Goal: Task Accomplishment & Management: Complete application form

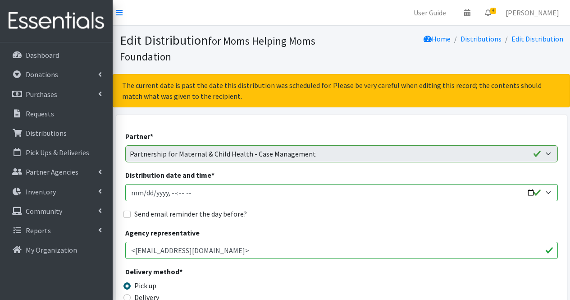
select select "5756"
select select "5742"
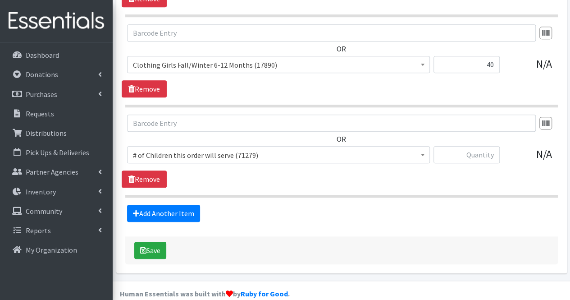
scroll to position [50, 0]
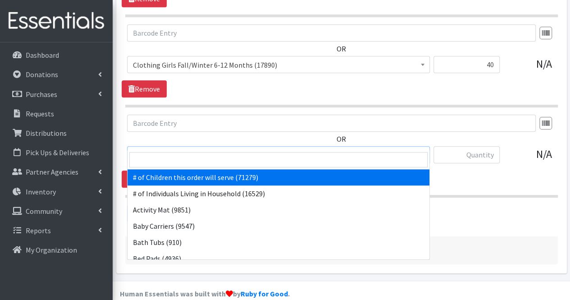
click at [251, 149] on span "# of Children this order will serve (71279)" at bounding box center [278, 155] width 291 height 13
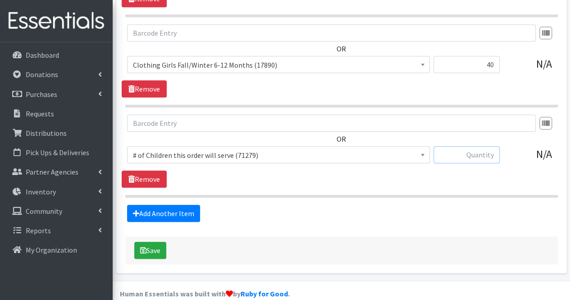
click at [459, 146] on input "text" at bounding box center [466, 154] width 66 height 17
type input "49"
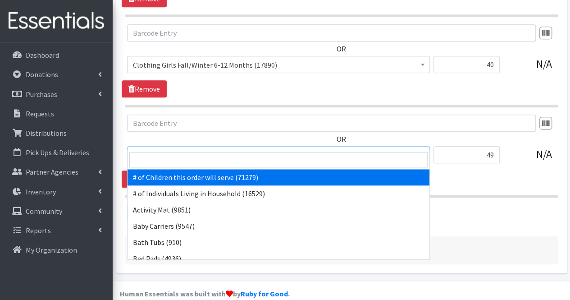
click at [150, 149] on span "# of Children this order will serve (71279)" at bounding box center [278, 155] width 291 height 13
click at [148, 163] on input "search" at bounding box center [278, 159] width 298 height 15
type input "size"
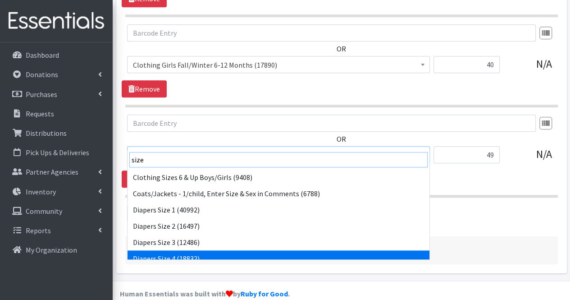
scroll to position [40, 0]
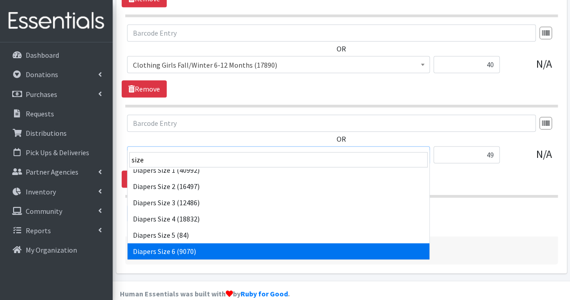
select select "1969"
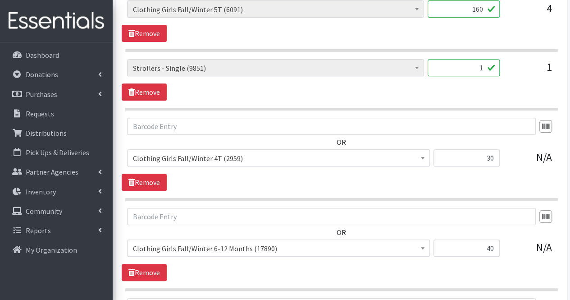
scroll to position [1987, 0]
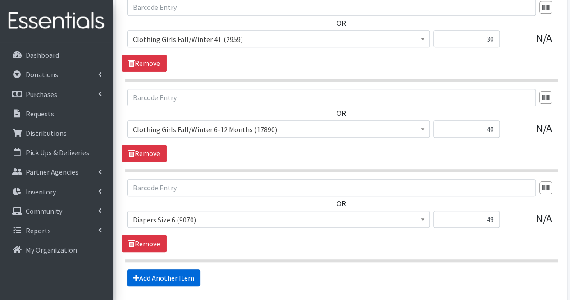
click at [167, 269] on link "Add Another Item" at bounding box center [163, 277] width 73 height 17
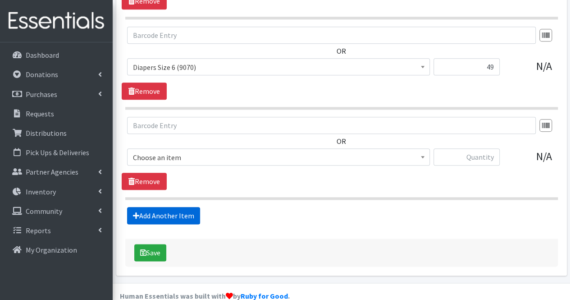
scroll to position [2141, 0]
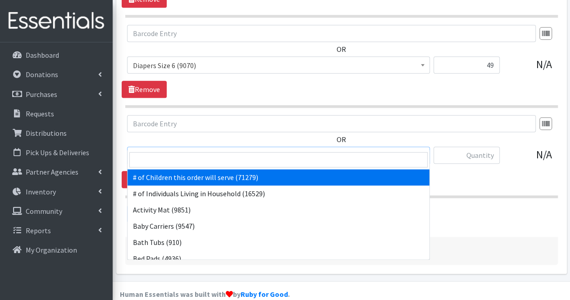
click at [197, 149] on span "# of Children this order will serve (71279)" at bounding box center [278, 155] width 291 height 13
click at [191, 161] on input "search" at bounding box center [278, 159] width 298 height 15
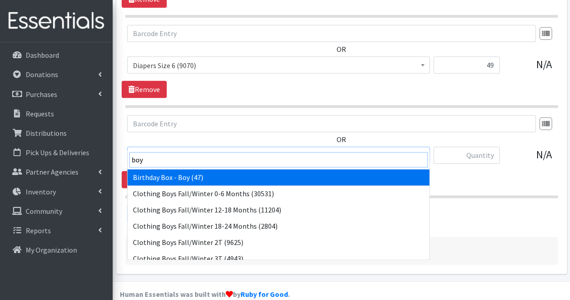
type input "boys"
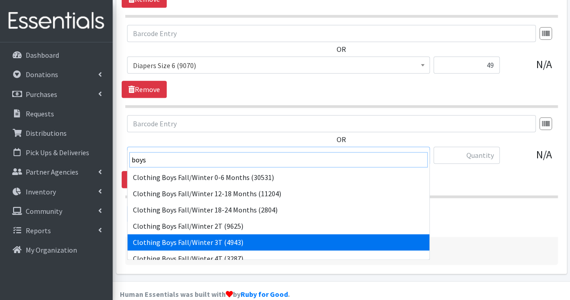
scroll to position [7, 0]
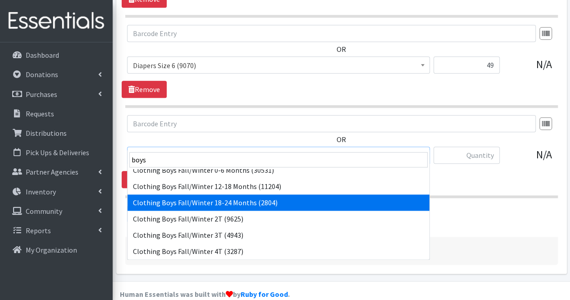
select select "5707"
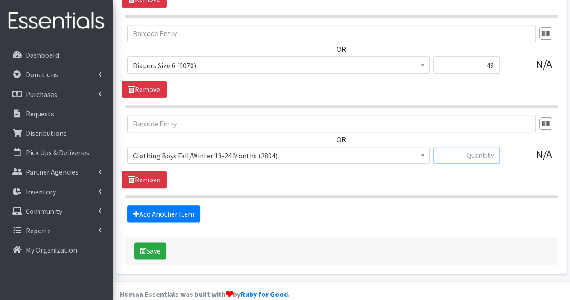
click at [467, 146] on input "text" at bounding box center [466, 154] width 66 height 17
type input "40"
click at [181, 205] on link "Add Another Item" at bounding box center [163, 213] width 73 height 17
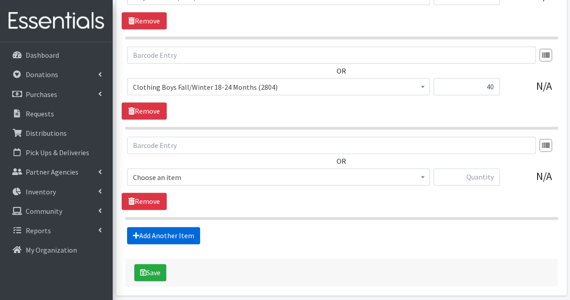
scroll to position [2230, 0]
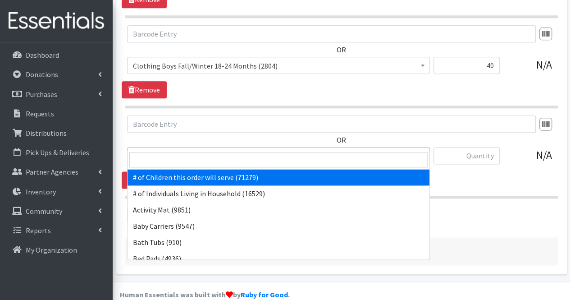
click at [208, 150] on span "# of Children this order will serve (71279)" at bounding box center [278, 156] width 291 height 13
click at [199, 159] on input "search" at bounding box center [278, 159] width 298 height 15
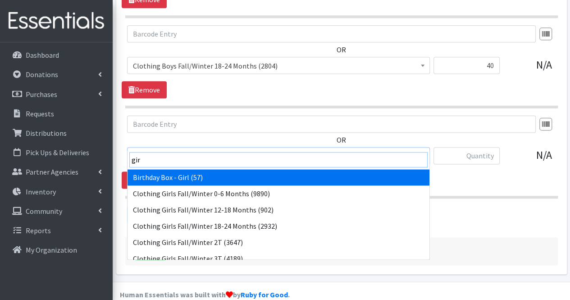
type input "girl"
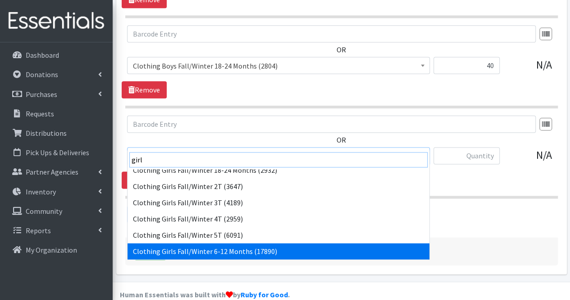
scroll to position [72, 0]
select select "5731"
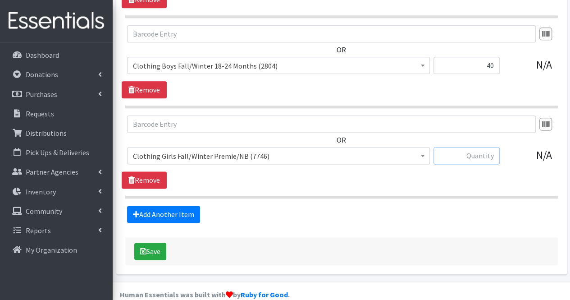
click at [467, 147] on input "text" at bounding box center [466, 155] width 66 height 17
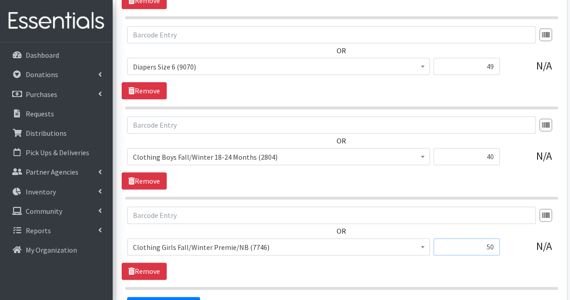
scroll to position [2139, 0]
type input "50"
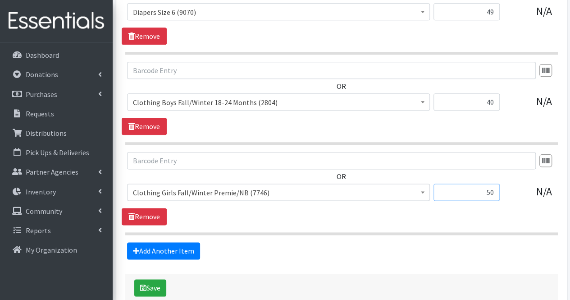
scroll to position [2208, 0]
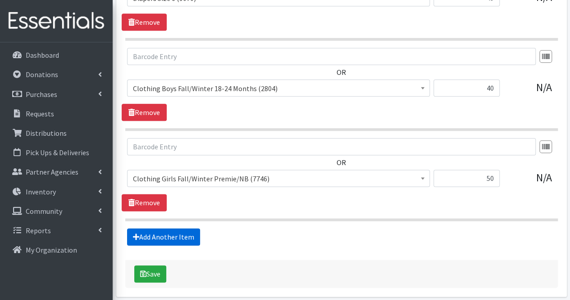
click at [186, 228] on link "Add Another Item" at bounding box center [163, 236] width 73 height 17
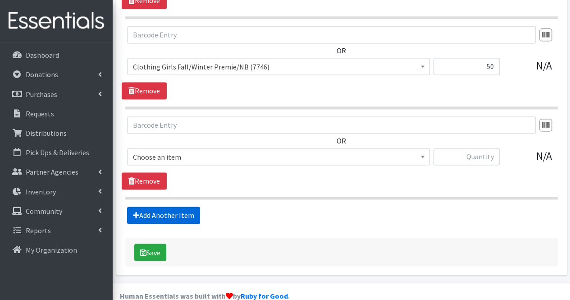
scroll to position [2320, 0]
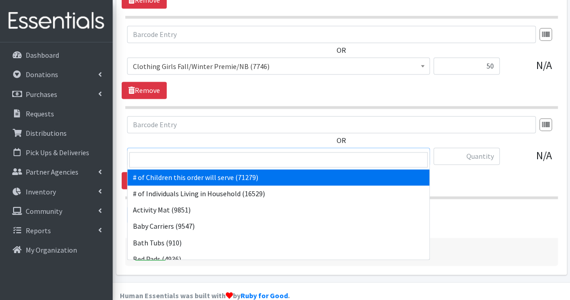
click at [181, 150] on span "# of Children this order will serve (71279)" at bounding box center [278, 156] width 291 height 13
click at [215, 160] on input "search" at bounding box center [278, 159] width 298 height 15
type input "size"
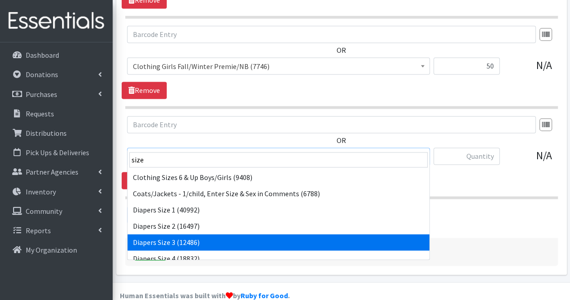
select select "1966"
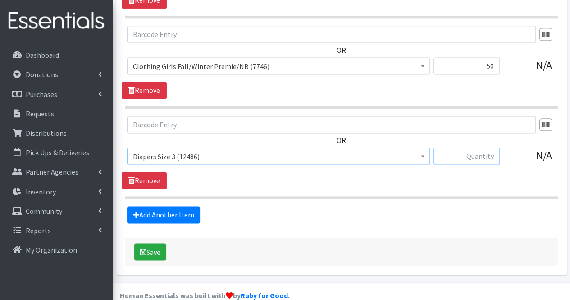
click at [461, 147] on input "text" at bounding box center [466, 155] width 66 height 17
type input "48"
click at [175, 206] on link "Add Another Item" at bounding box center [163, 214] width 73 height 17
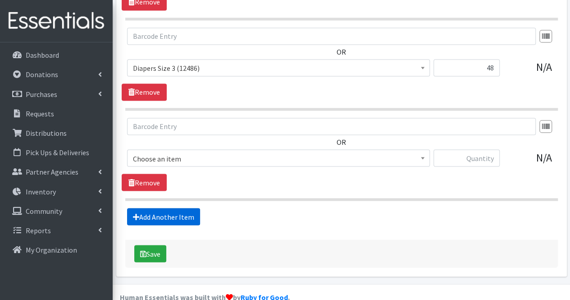
scroll to position [2410, 0]
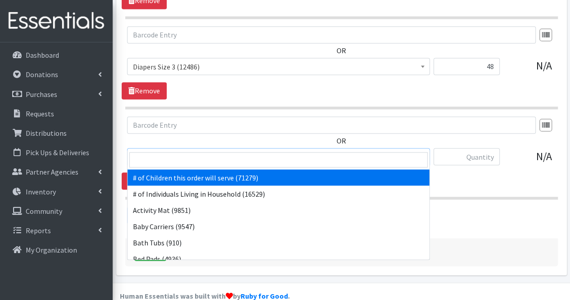
click at [180, 150] on span "# of Children this order will serve (71279)" at bounding box center [278, 156] width 291 height 13
click at [179, 158] on input "search" at bounding box center [278, 159] width 298 height 15
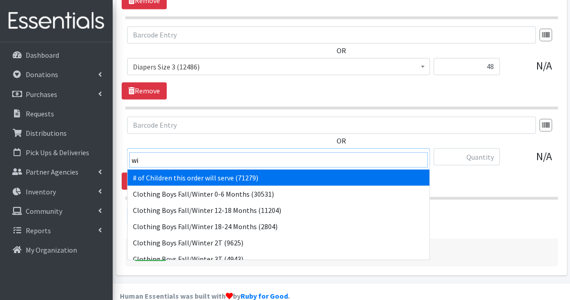
type input "wip"
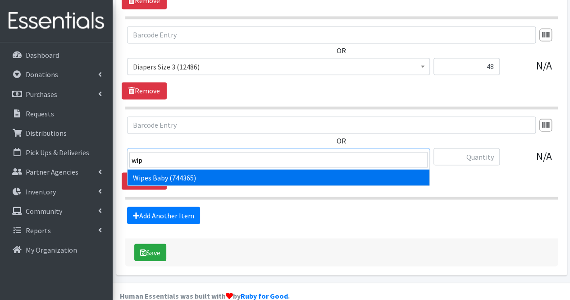
select select "1929"
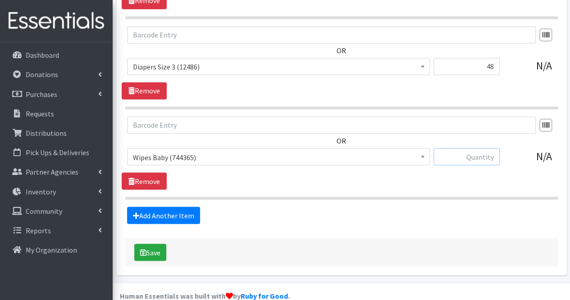
click at [459, 148] on input "text" at bounding box center [466, 156] width 66 height 17
type input "60"
click at [181, 206] on link "Add Another Item" at bounding box center [163, 214] width 73 height 17
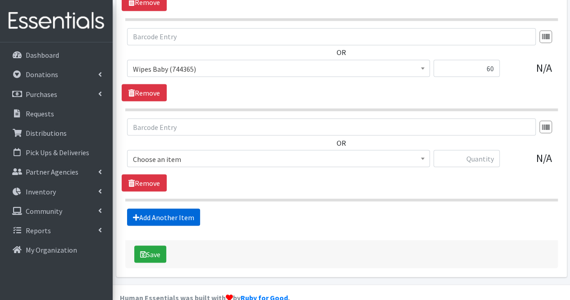
scroll to position [2499, 0]
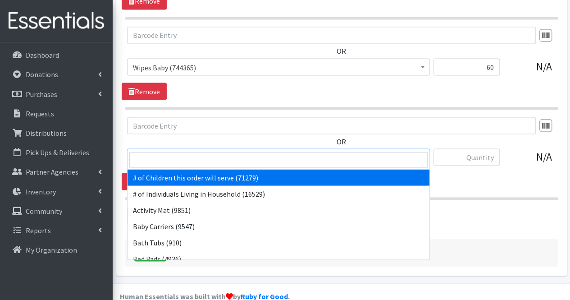
click at [168, 151] on span "# of Children this order will serve (71279)" at bounding box center [278, 157] width 291 height 13
click at [162, 158] on input "search" at bounding box center [278, 159] width 298 height 15
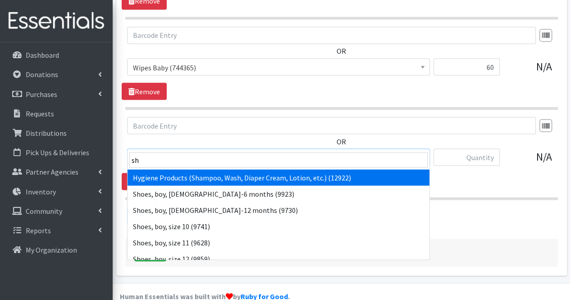
type input "sho"
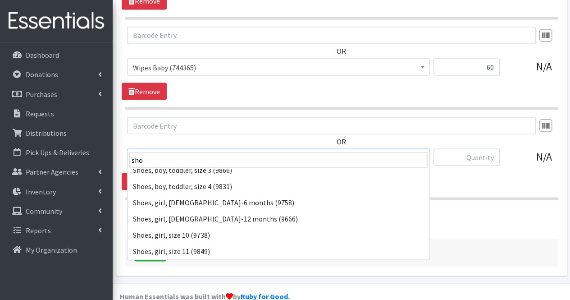
scroll to position [234, 0]
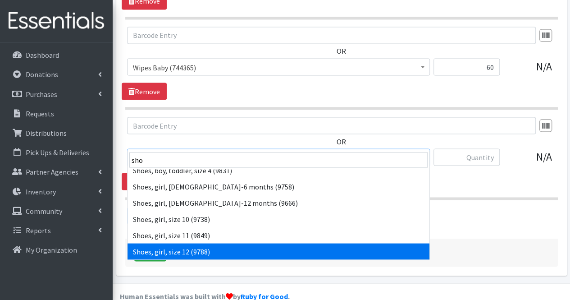
select select "5761"
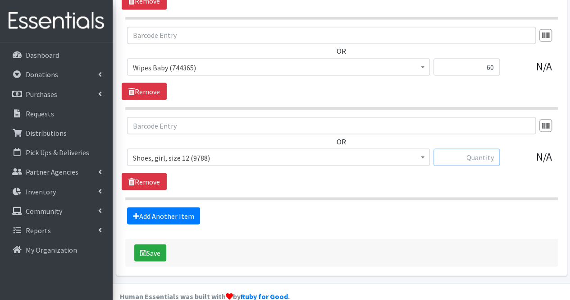
click at [490, 148] on input "text" at bounding box center [466, 156] width 66 height 17
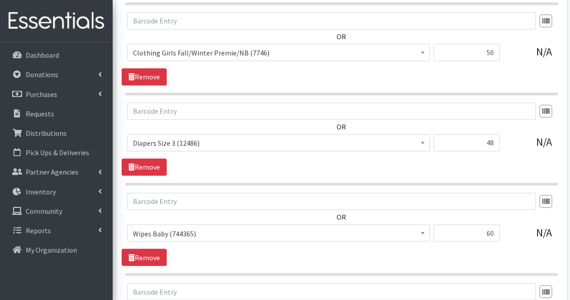
scroll to position [2499, 0]
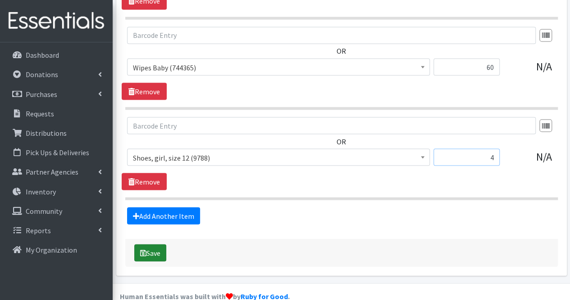
type input "4"
click at [155, 244] on button "Save" at bounding box center [150, 252] width 32 height 17
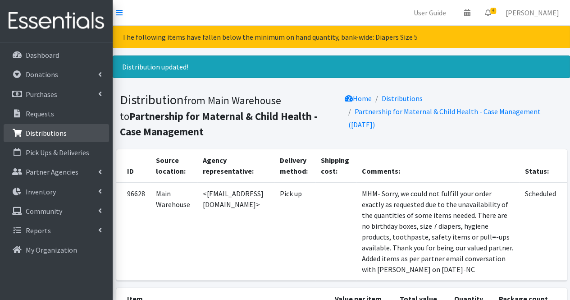
click at [68, 124] on link "Distributions" at bounding box center [56, 133] width 105 height 18
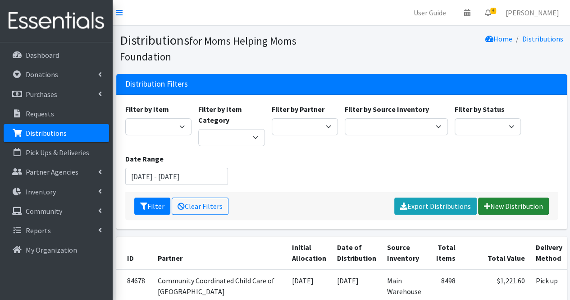
click at [502, 208] on link "New Distribution" at bounding box center [513, 205] width 71 height 17
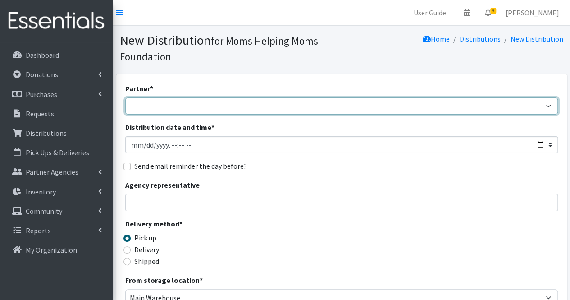
click at [248, 109] on select "Acenda Integrated Health - FSC Acenda Integrated Health - Maternal Health Alter…" at bounding box center [341, 105] width 432 height 17
select select "1986"
click at [125, 97] on select "Acenda Integrated Health - FSC Acenda Integrated Health - Maternal Health Alter…" at bounding box center [341, 105] width 432 height 17
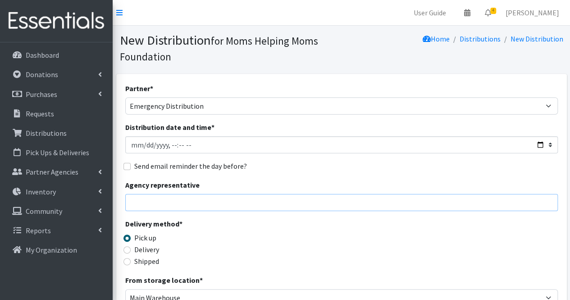
click at [163, 201] on input "Agency representative" at bounding box center [341, 202] width 432 height 17
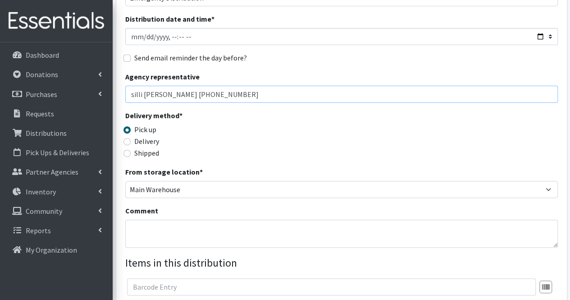
scroll to position [110, 0]
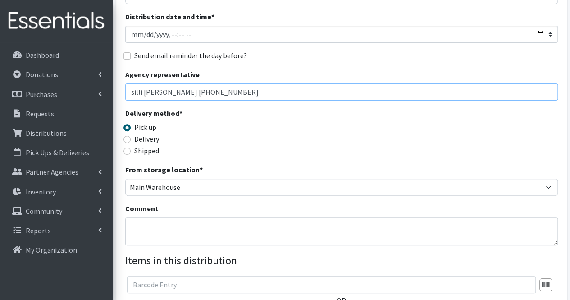
click at [226, 97] on input "silli zecena 732-354-2811" at bounding box center [341, 91] width 432 height 17
type input "silli zecena 732-354-2811"
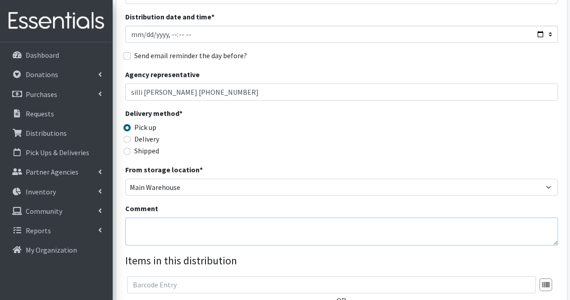
click at [146, 222] on textarea "Comment" at bounding box center [341, 231] width 432 height 28
drag, startPoint x: 146, startPoint y: 222, endPoint x: 151, endPoint y: 221, distance: 5.0
paste textarea "silli zecena 732-354-2811"
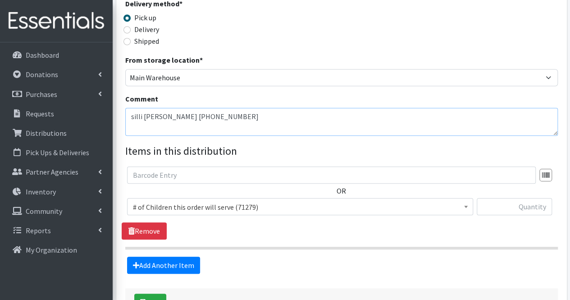
scroll to position [220, 0]
type textarea "silli zecena 732-354-2811"
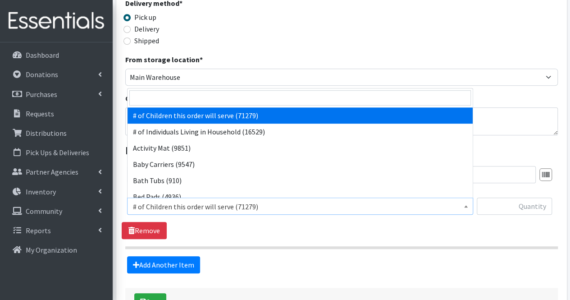
click at [194, 200] on span "# of Children this order will serve (71279)" at bounding box center [300, 206] width 334 height 13
click at [201, 100] on input "search" at bounding box center [299, 97] width 341 height 15
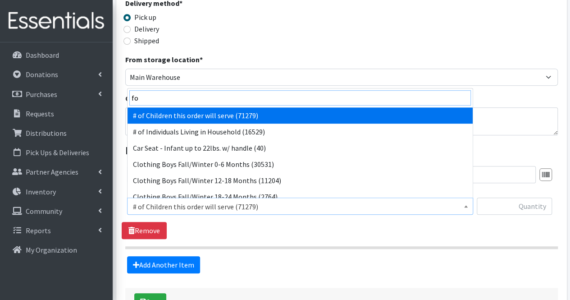
type input "for"
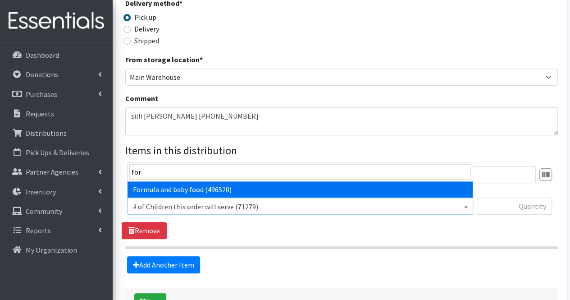
select select "2005"
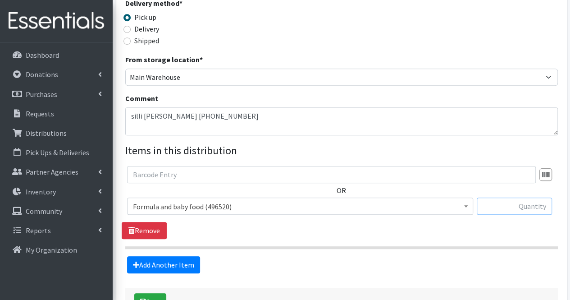
click at [531, 207] on input "text" at bounding box center [514, 205] width 75 height 17
type input "1"
click at [166, 268] on link "Add Another Item" at bounding box center [163, 264] width 73 height 17
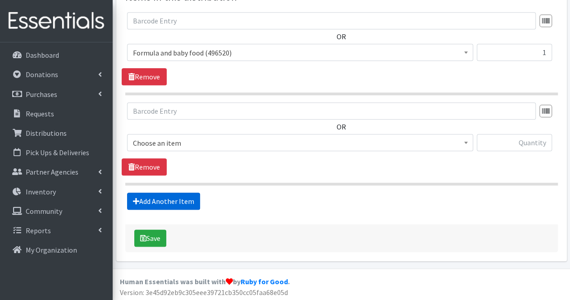
scroll to position [374, 0]
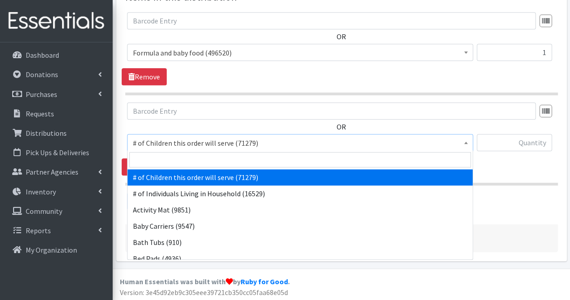
click at [185, 141] on span "# of Children this order will serve (71279)" at bounding box center [300, 142] width 334 height 13
click at [198, 157] on input "search" at bounding box center [299, 159] width 341 height 15
type input "size"
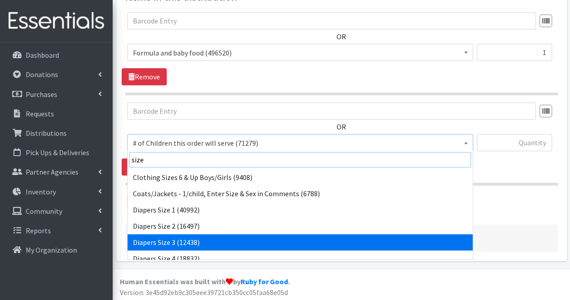
scroll to position [7, 0]
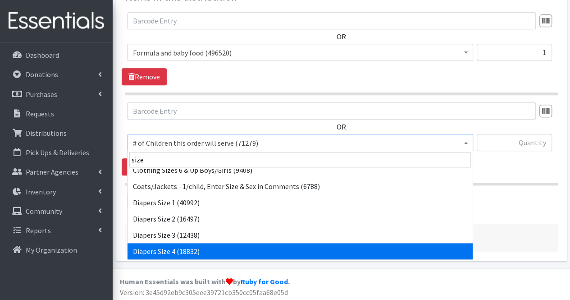
select select "1967"
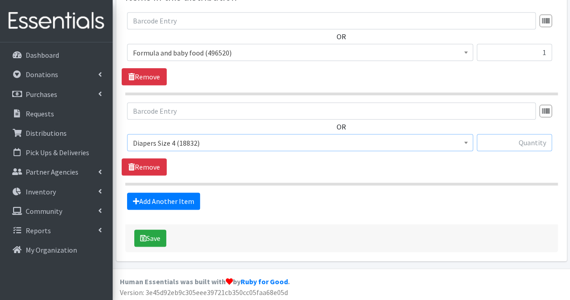
click at [501, 146] on input "text" at bounding box center [514, 142] width 75 height 17
type input "25"
click at [189, 200] on link "Add Another Item" at bounding box center [163, 200] width 73 height 17
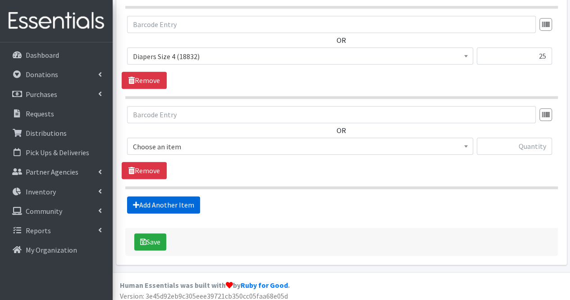
scroll to position [464, 0]
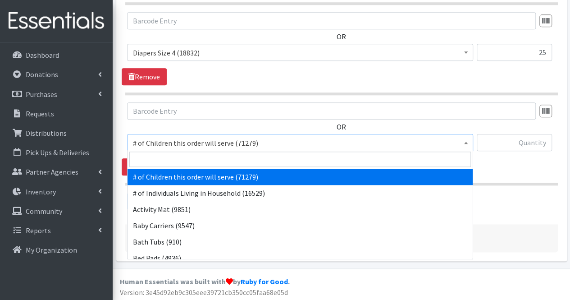
click at [175, 141] on span "# of Children this order will serve (71279)" at bounding box center [300, 142] width 334 height 13
click at [185, 158] on input "search" at bounding box center [299, 158] width 341 height 15
type input "size"
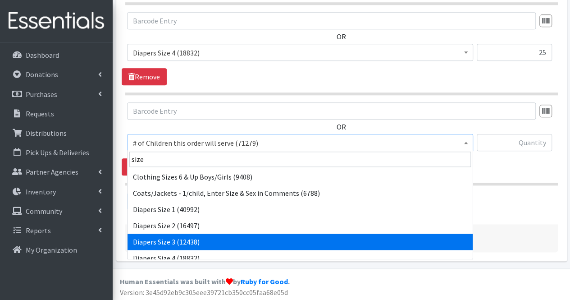
select select "1966"
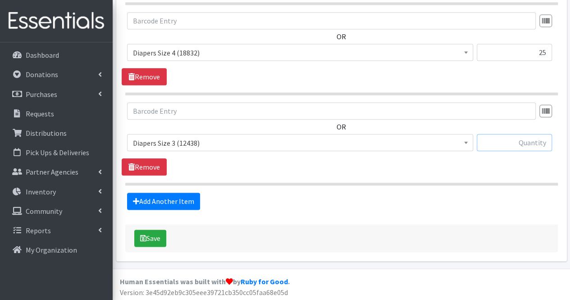
click at [544, 142] on input "text" at bounding box center [514, 142] width 75 height 17
type input "27"
click at [168, 198] on link "Add Another Item" at bounding box center [163, 200] width 73 height 17
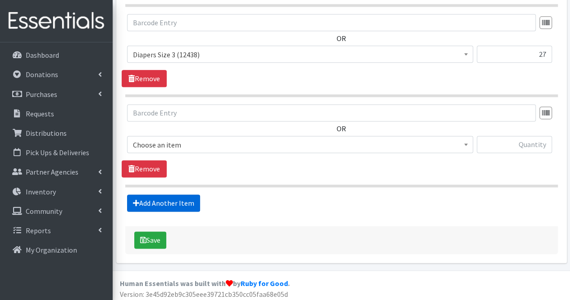
scroll to position [553, 0]
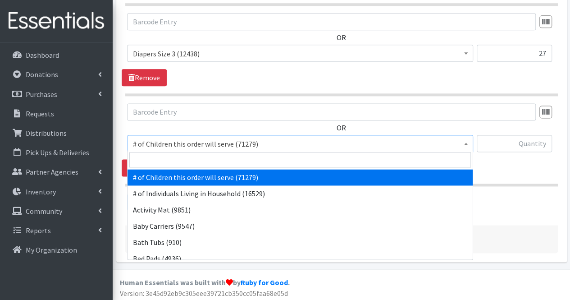
click at [167, 145] on span "# of Children this order will serve (71279)" at bounding box center [300, 143] width 334 height 13
click at [170, 159] on input "search" at bounding box center [299, 159] width 341 height 15
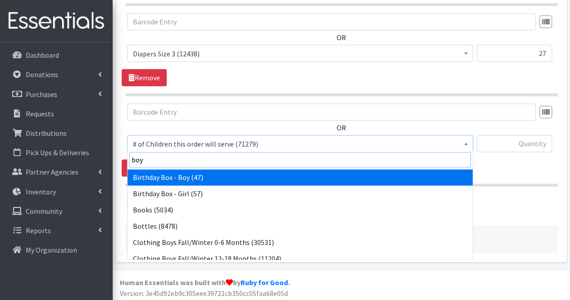
type input "boys"
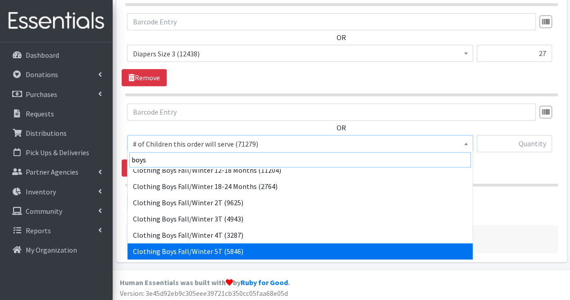
scroll to position [40, 0]
select select "5705"
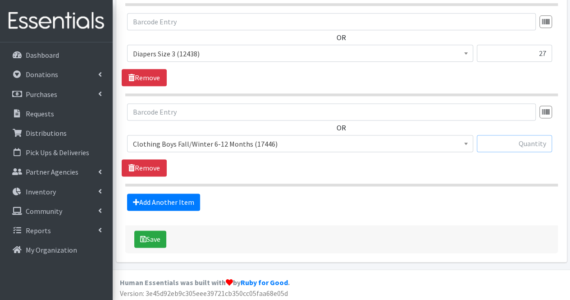
click at [501, 144] on input "text" at bounding box center [514, 143] width 75 height 17
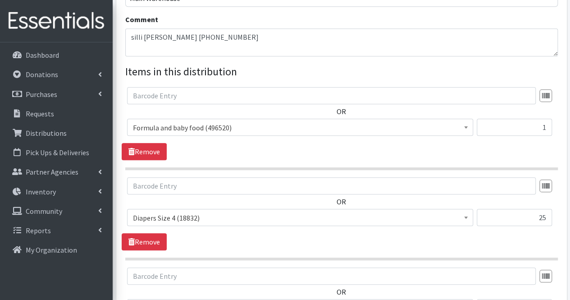
scroll to position [297, 0]
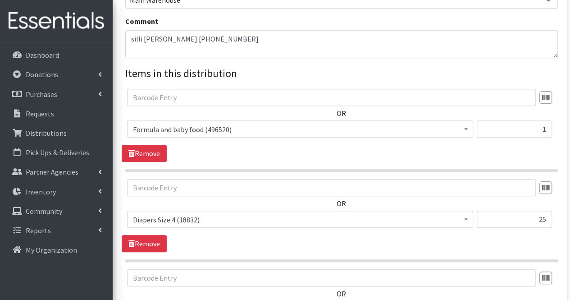
type input "50"
click at [223, 45] on textarea "silli zecena 732-354-2811" at bounding box center [341, 44] width 432 height 28
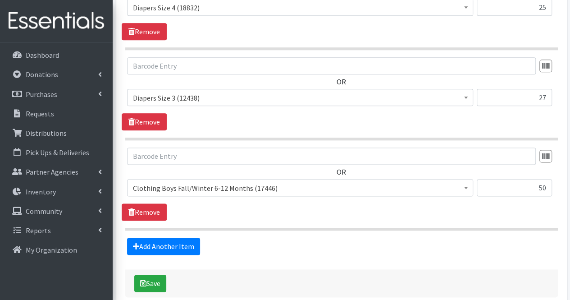
scroll to position [553, 0]
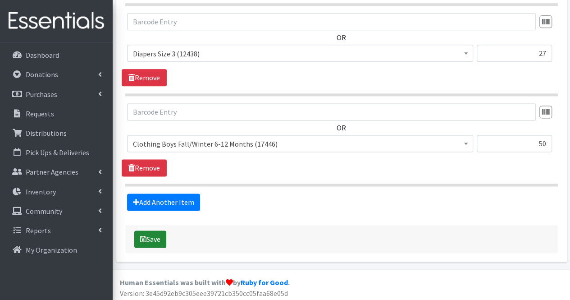
type textarea "silli zecena 732-354-2811 dist. and pickup on 9/22/25"
click at [148, 237] on button "Save" at bounding box center [150, 238] width 32 height 17
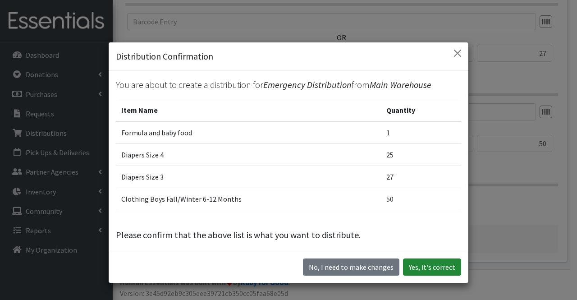
click at [432, 267] on button "Yes, it's correct" at bounding box center [432, 266] width 58 height 17
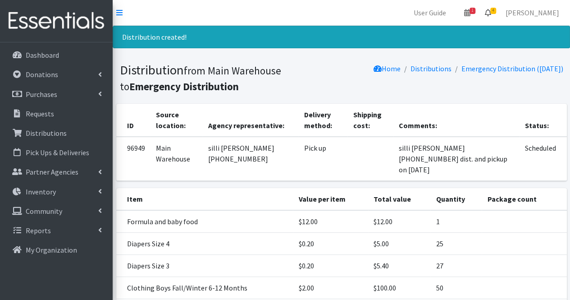
click at [491, 12] on icon at bounding box center [488, 12] width 6 height 7
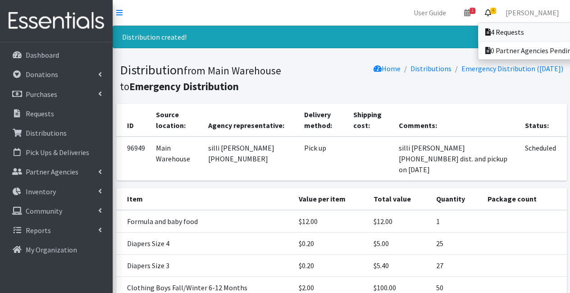
click at [508, 30] on link "4 Requests" at bounding box center [540, 32] width 125 height 18
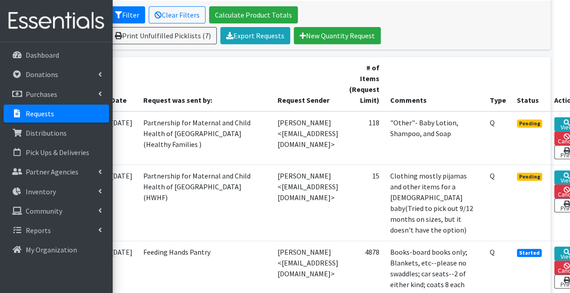
scroll to position [174, 55]
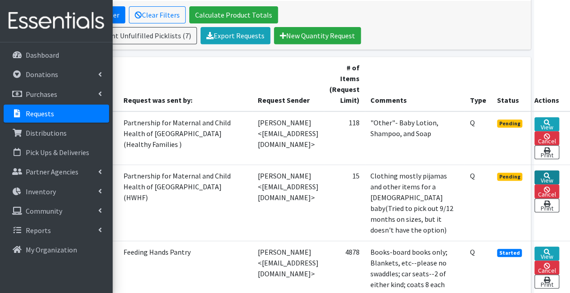
click at [559, 184] on link "View" at bounding box center [546, 177] width 25 height 14
click at [552, 119] on link "View" at bounding box center [546, 124] width 25 height 14
click at [552, 117] on link "View" at bounding box center [546, 124] width 25 height 14
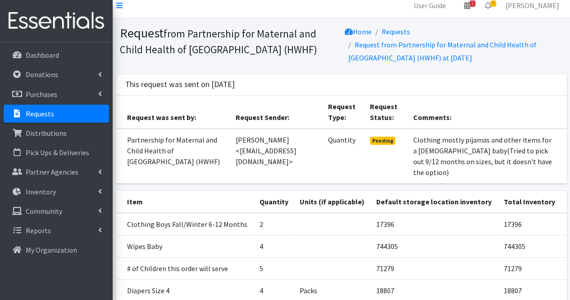
scroll to position [6, 0]
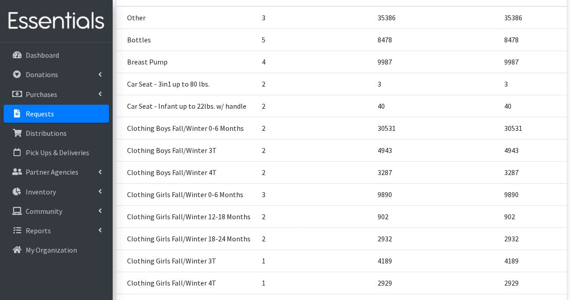
scroll to position [211, 0]
click at [52, 136] on p "Distributions" at bounding box center [46, 132] width 41 height 9
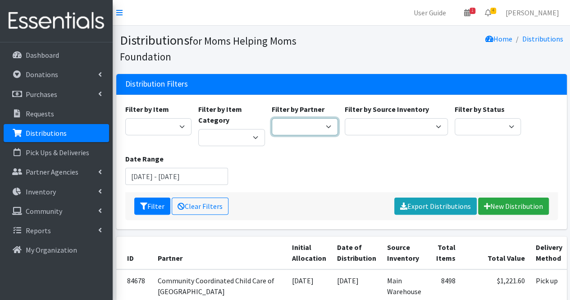
click at [300, 129] on select "Acenda Integrated Health - FSC Acenda Integrated Health - Maternal Health Alter…" at bounding box center [305, 126] width 67 height 17
select select "608"
click at [272, 118] on select "Acenda Integrated Health - FSC Acenda Integrated Health - Maternal Health Alter…" at bounding box center [305, 126] width 67 height 17
click at [160, 207] on button "Filter" at bounding box center [152, 205] width 36 height 17
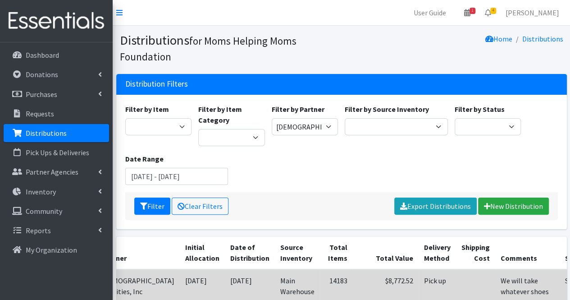
scroll to position [47, 0]
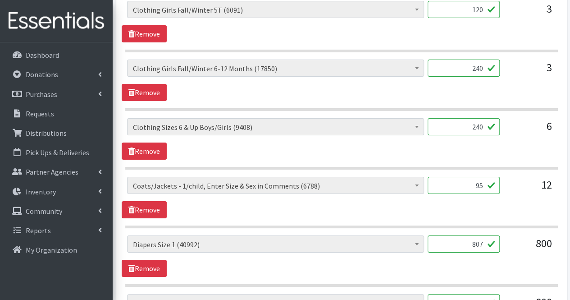
scroll to position [1632, 0]
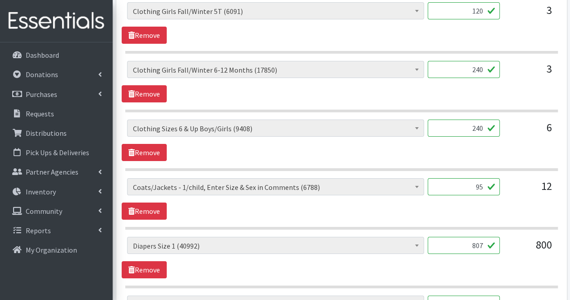
type textarea "We will take whatever shoes clothing and coats you are willing to give us. Than…"
click at [483, 119] on input "240" at bounding box center [464, 127] width 72 height 17
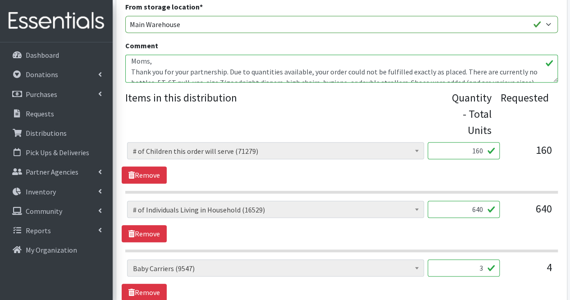
scroll to position [0, 0]
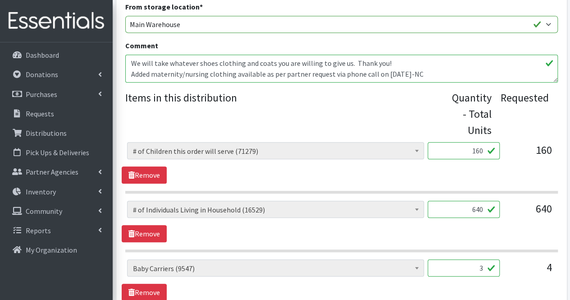
type input "245"
click at [150, 76] on textarea "We will take whatever shoes clothing and coats you are willing to give us. Than…" at bounding box center [341, 69] width 432 height 28
click at [264, 75] on textarea "We will take whatever shoes clothing and coats you are willing to give us. Than…" at bounding box center [341, 69] width 432 height 28
click at [150, 74] on textarea "We will take whatever shoes clothing and coats you are willing to give us. Than…" at bounding box center [341, 69] width 432 height 28
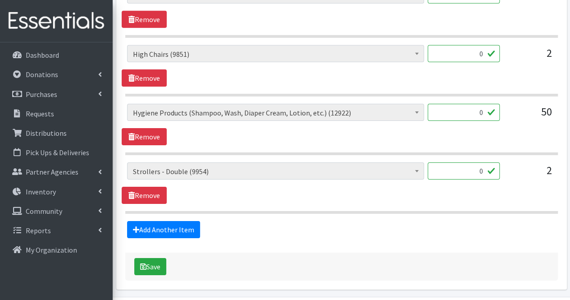
scroll to position [3129, 0]
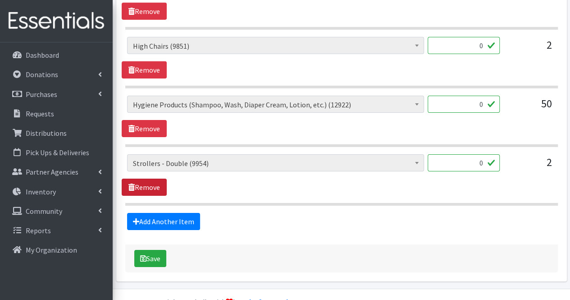
type textarea "We will take whatever shoes clothing and coats you are willing to give us. Than…"
click at [141, 178] on link "Remove" at bounding box center [144, 186] width 45 height 17
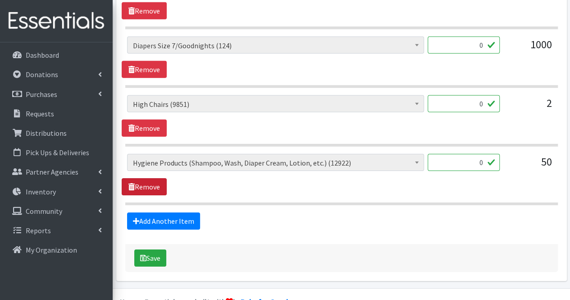
click at [141, 178] on link "Remove" at bounding box center [144, 186] width 45 height 17
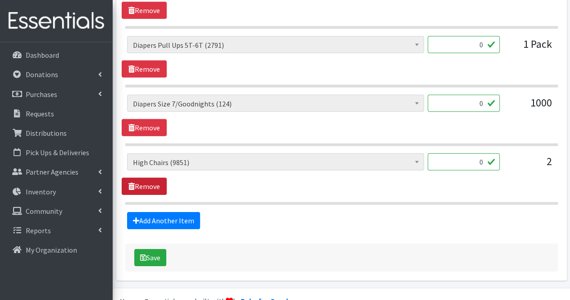
click at [141, 177] on link "Remove" at bounding box center [144, 185] width 45 height 17
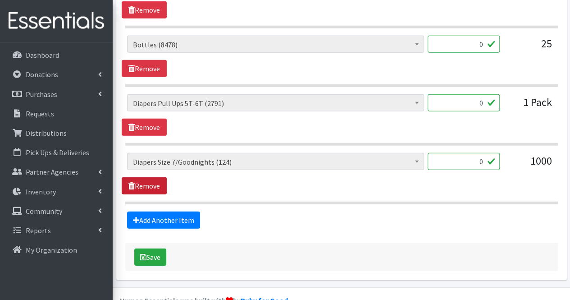
click at [141, 177] on link "Remove" at bounding box center [144, 185] width 45 height 17
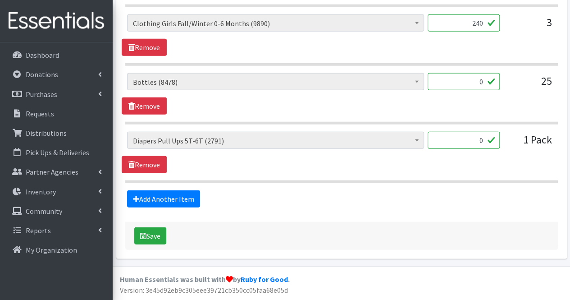
scroll to position [2896, 0]
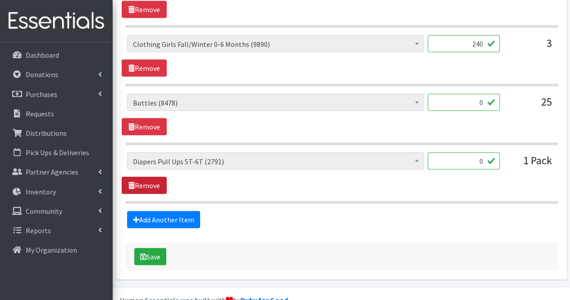
click at [141, 177] on link "Remove" at bounding box center [144, 185] width 45 height 17
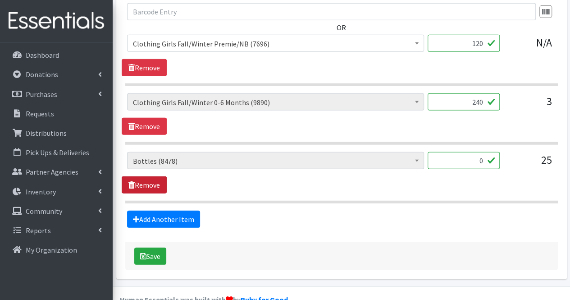
click at [140, 176] on link "Remove" at bounding box center [144, 184] width 45 height 17
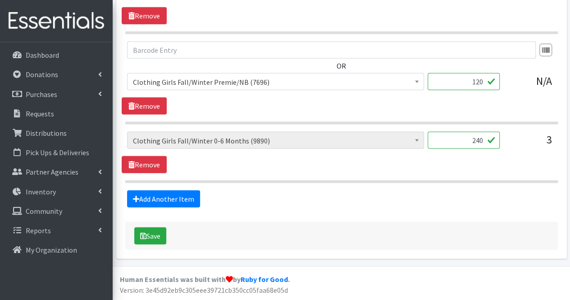
scroll to position [2780, 0]
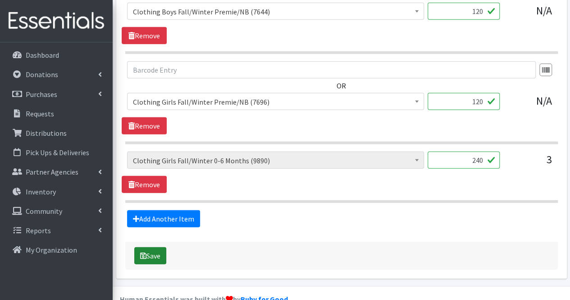
click at [152, 247] on button "Save" at bounding box center [150, 255] width 32 height 17
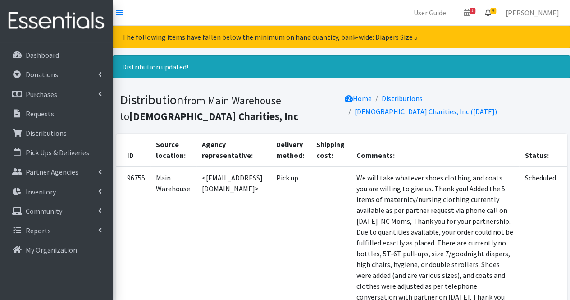
click at [491, 14] on icon at bounding box center [488, 12] width 6 height 7
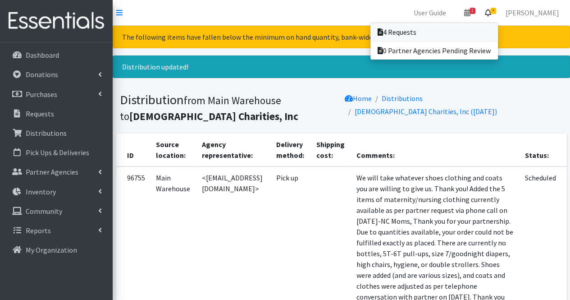
click at [471, 38] on link "4 Requests" at bounding box center [433, 32] width 127 height 18
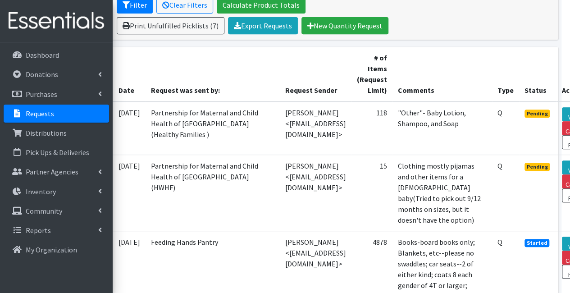
scroll to position [184, 77]
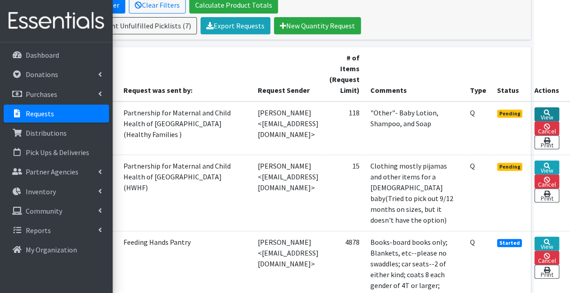
click at [554, 113] on link "View" at bounding box center [546, 114] width 25 height 14
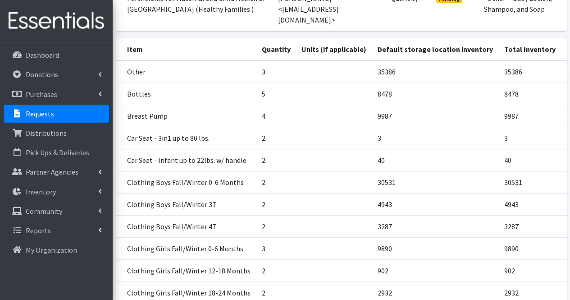
scroll to position [157, 0]
click at [46, 139] on link "Distributions" at bounding box center [56, 133] width 105 height 18
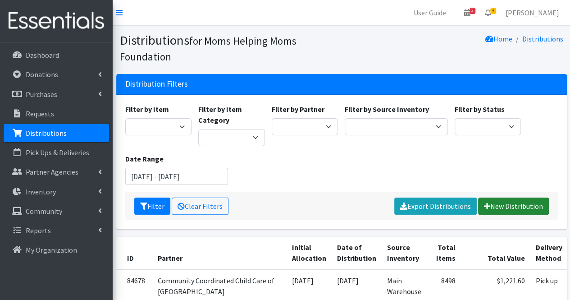
click at [496, 199] on link "New Distribution" at bounding box center [513, 205] width 71 height 17
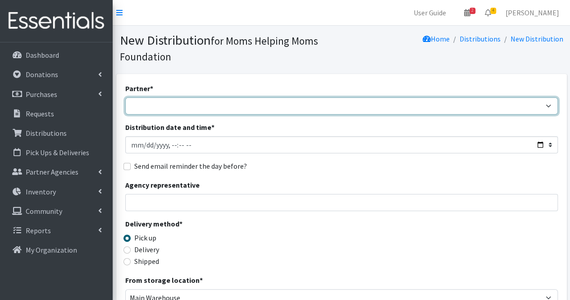
click at [175, 106] on select "Acenda Integrated Health - FSC Acenda Integrated Health - Maternal Health Alter…" at bounding box center [341, 105] width 432 height 17
select select "1986"
click at [125, 97] on select "Acenda Integrated Health - FSC Acenda Integrated Health - Maternal Health Alter…" at bounding box center [341, 105] width 432 height 17
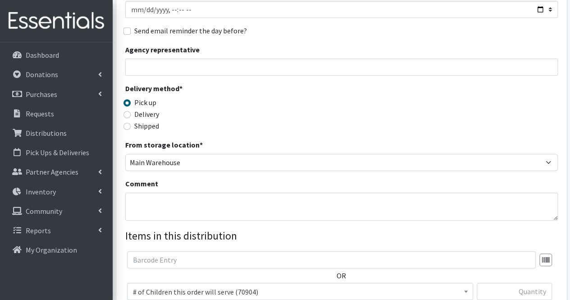
scroll to position [136, 0]
click at [191, 208] on textarea "Comment" at bounding box center [341, 205] width 432 height 28
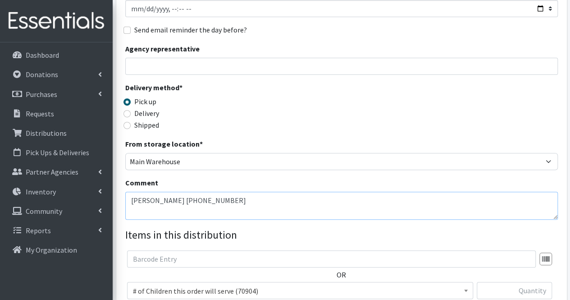
scroll to position [206, 0]
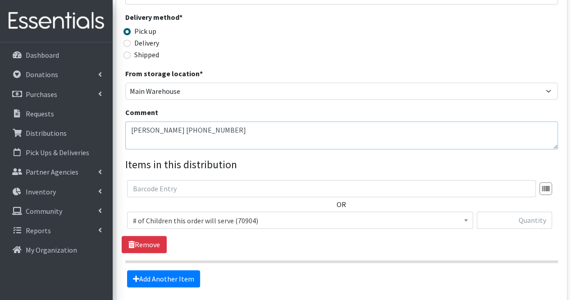
type textarea "Stefany clase 201-301-5932"
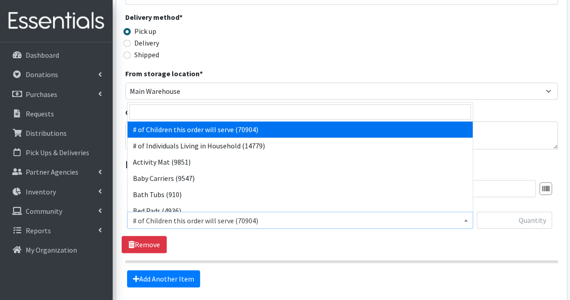
click at [192, 223] on span "# of Children this order will serve (70904)" at bounding box center [300, 220] width 334 height 13
click at [193, 111] on input "search" at bounding box center [299, 111] width 341 height 15
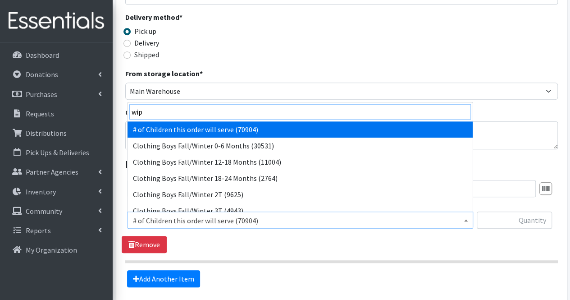
type input "wipe"
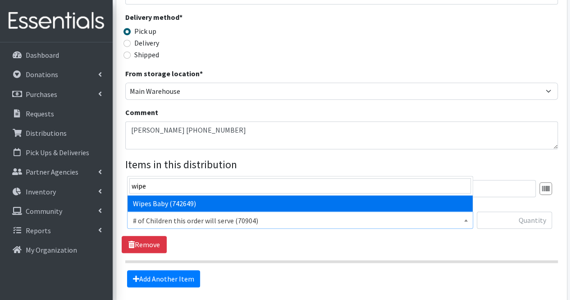
select select "1929"
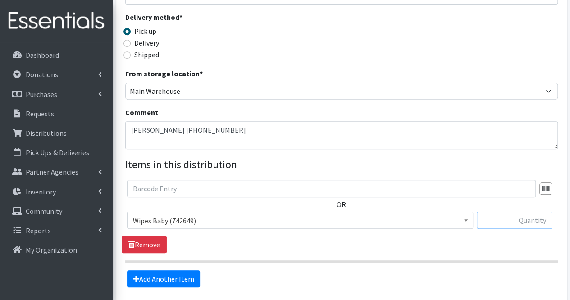
click at [506, 224] on input "text" at bounding box center [514, 219] width 75 height 17
type input "60"
click at [173, 272] on link "Add Another Item" at bounding box center [163, 278] width 73 height 17
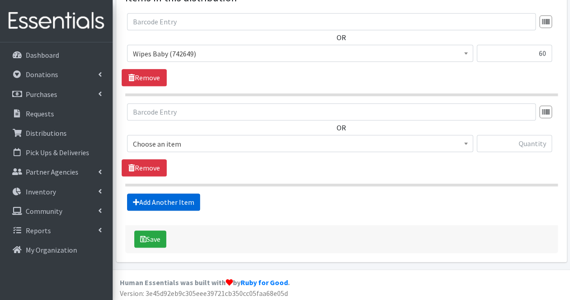
scroll to position [374, 0]
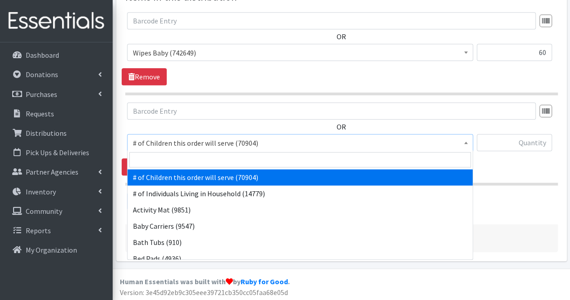
click at [188, 146] on span "# of Children this order will serve (70904)" at bounding box center [300, 142] width 334 height 13
click at [186, 155] on input "search" at bounding box center [299, 159] width 341 height 15
type input "2"
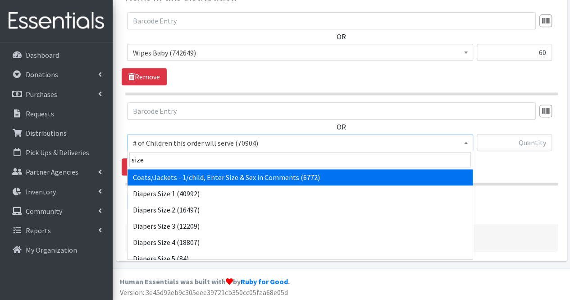
type input "size 1"
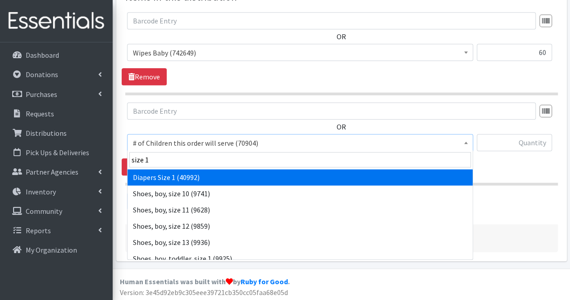
select select "1964"
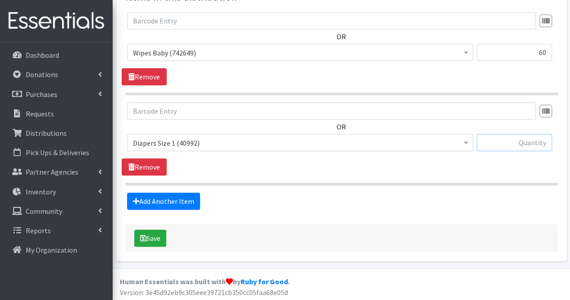
click at [484, 140] on input "text" at bounding box center [514, 142] width 75 height 17
type input "50"
click at [156, 232] on button "Save" at bounding box center [150, 237] width 32 height 17
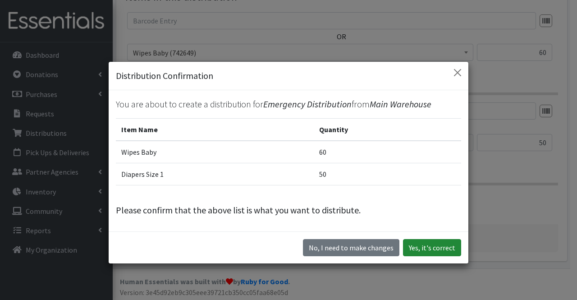
click at [432, 242] on button "Yes, it's correct" at bounding box center [432, 247] width 58 height 17
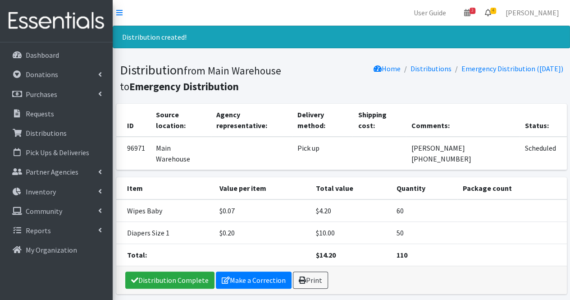
click at [491, 14] on icon at bounding box center [488, 12] width 6 height 7
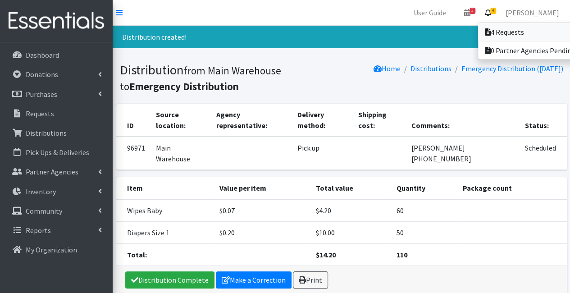
click at [522, 34] on link "4 Requests" at bounding box center [540, 32] width 125 height 18
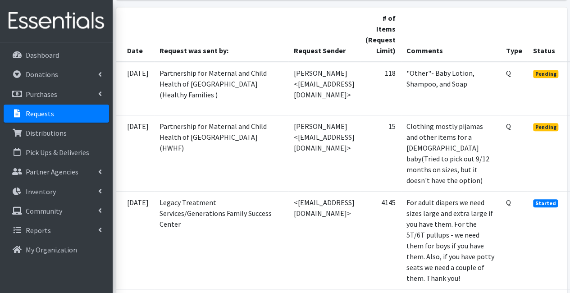
scroll to position [223, 77]
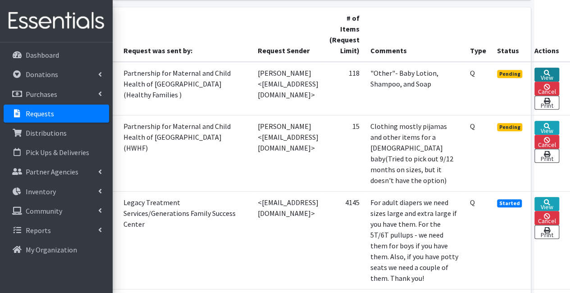
click at [546, 76] on link "View" at bounding box center [546, 75] width 25 height 14
